Goal: Information Seeking & Learning: Learn about a topic

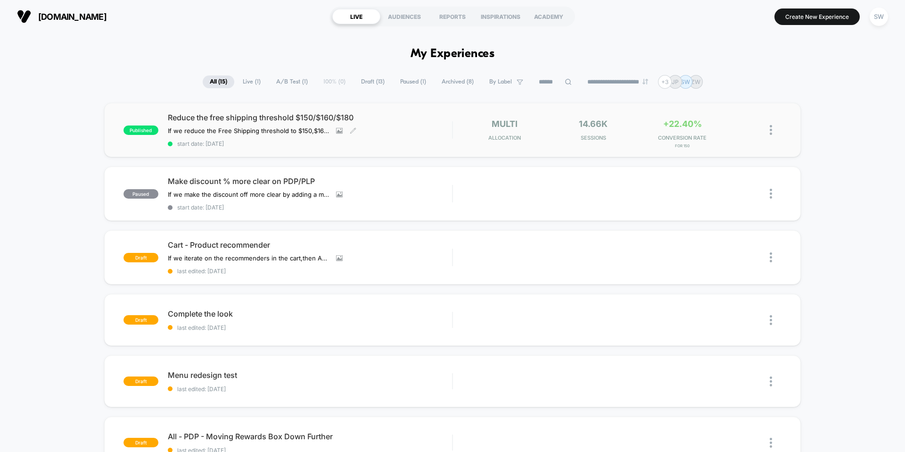
click at [227, 119] on span "Reduce the free shipping threshold $150/$160/$180" at bounding box center [310, 117] width 284 height 9
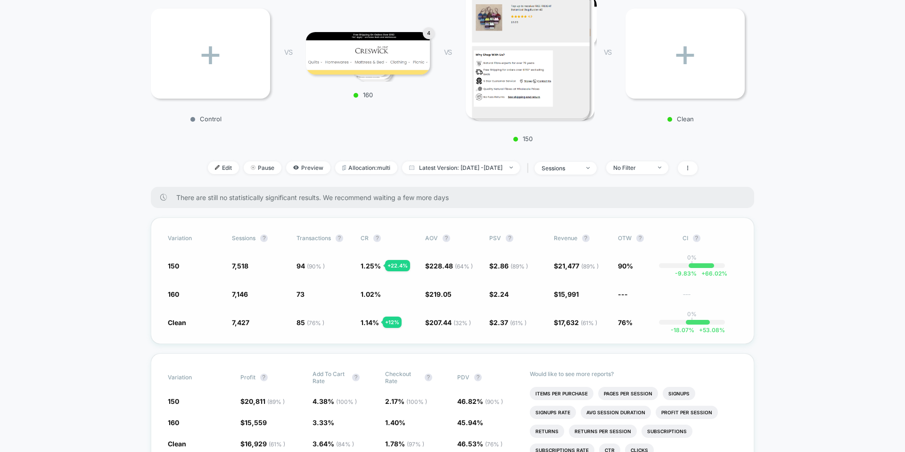
scroll to position [157, 0]
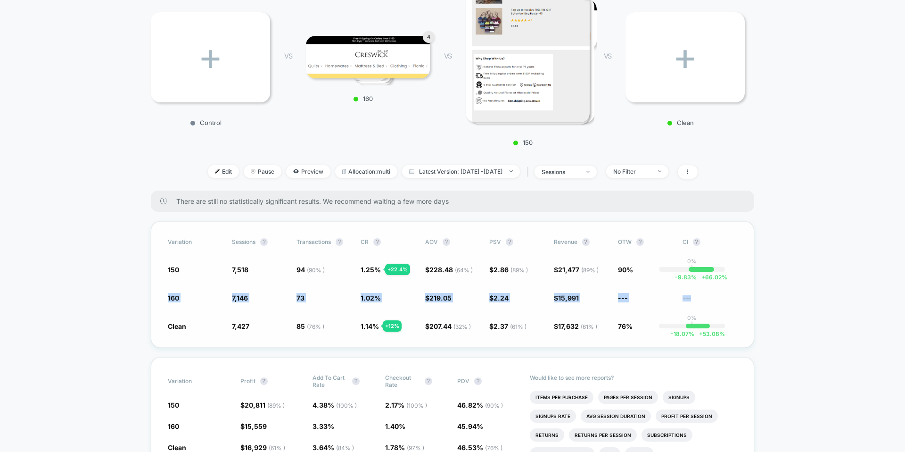
drag, startPoint x: 166, startPoint y: 291, endPoint x: 701, endPoint y: 296, distance: 535.7
click at [702, 296] on div "Variation Sessions ? Transactions ? CR ? AOV ? PSV ? Revenue ? OTW ? CI ? 150 7…" at bounding box center [453, 284] width 604 height 126
